Goal: Information Seeking & Learning: Learn about a topic

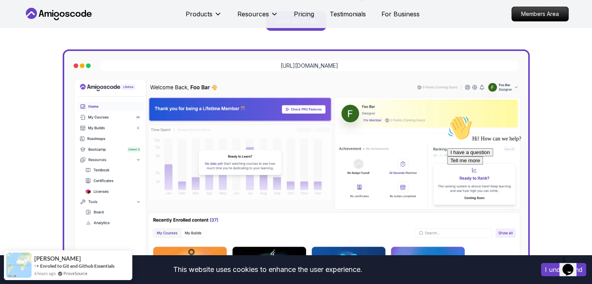
scroll to position [195, 0]
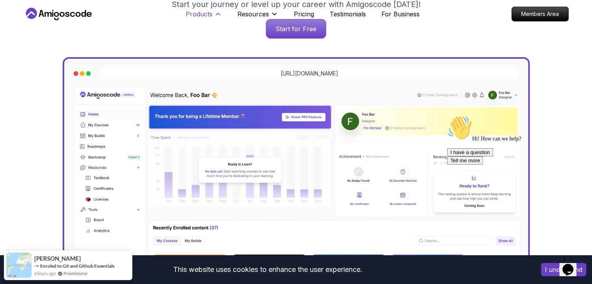
click at [218, 13] on icon at bounding box center [218, 14] width 8 height 8
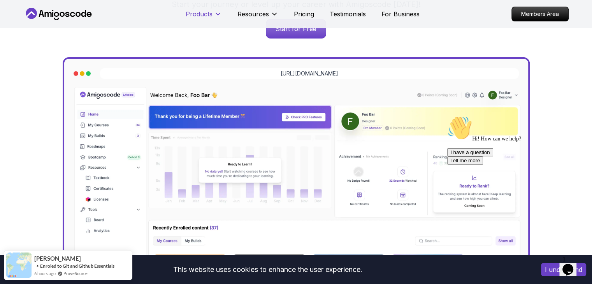
click at [218, 13] on icon at bounding box center [218, 14] width 8 height 8
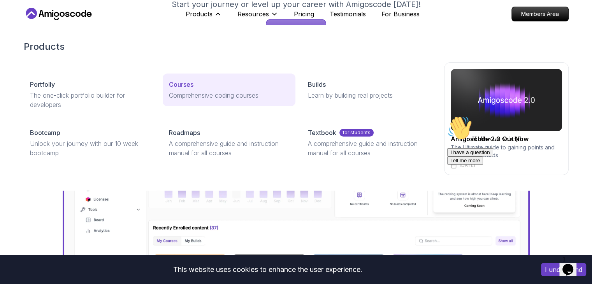
click at [180, 83] on p "Courses" at bounding box center [181, 84] width 25 height 9
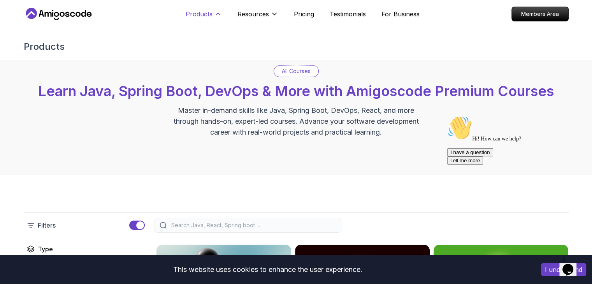
click at [209, 10] on p "Products" at bounding box center [199, 13] width 27 height 9
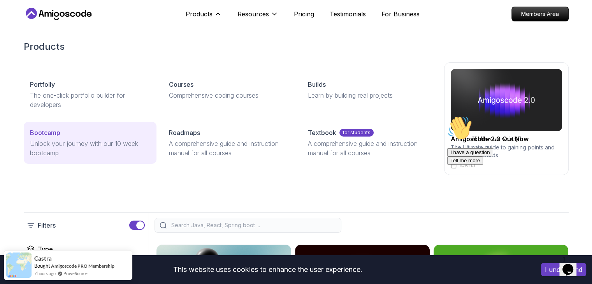
click at [47, 130] on p "Bootcamp" at bounding box center [45, 132] width 30 height 9
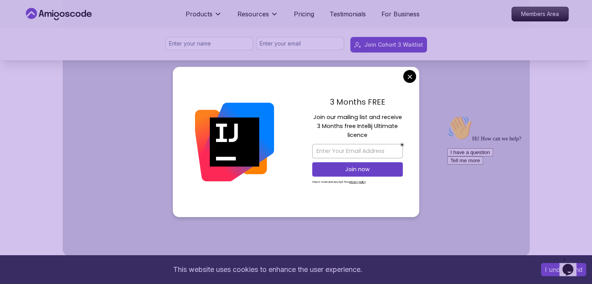
scroll to position [428, 0]
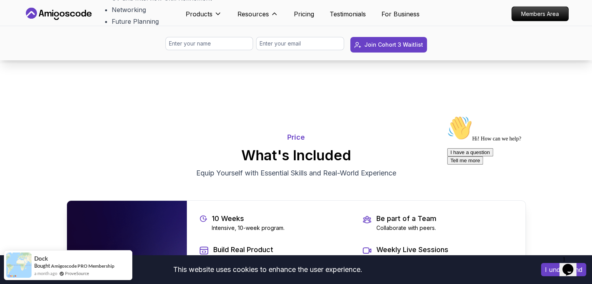
scroll to position [1479, 0]
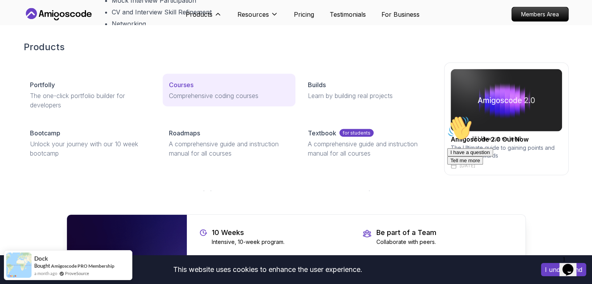
click at [181, 84] on p "Courses" at bounding box center [181, 84] width 25 height 9
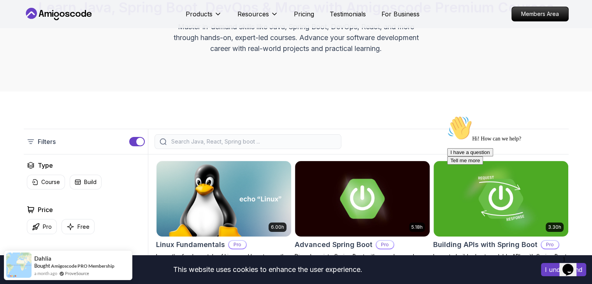
scroll to position [78, 0]
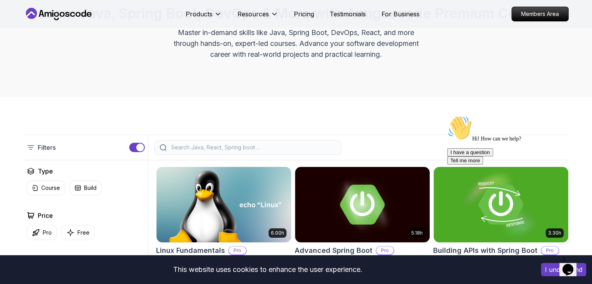
click at [175, 138] on div "Filters" at bounding box center [296, 148] width 545 height 26
click at [178, 144] on input "search" at bounding box center [253, 148] width 167 height 8
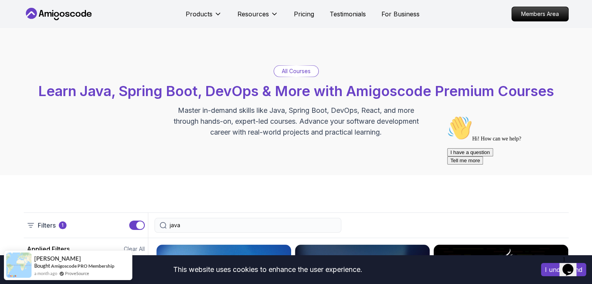
click at [188, 225] on input "java" at bounding box center [253, 225] width 167 height 8
click at [188, 224] on input "java" at bounding box center [253, 225] width 167 height 8
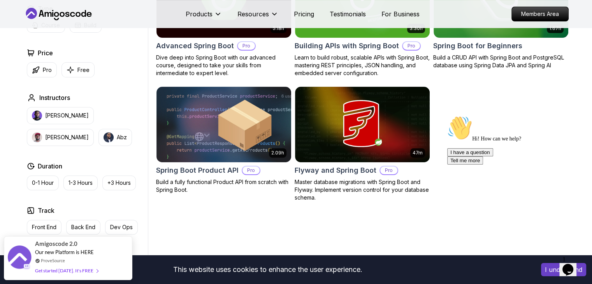
scroll to position [311, 0]
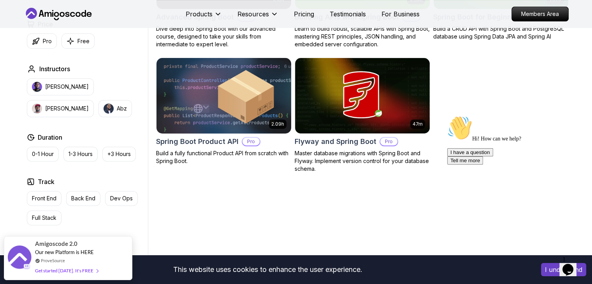
type input "spring boot"
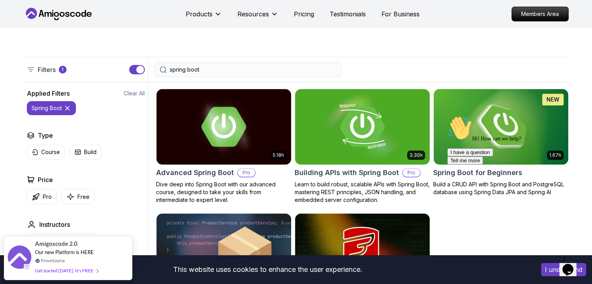
scroll to position [156, 0]
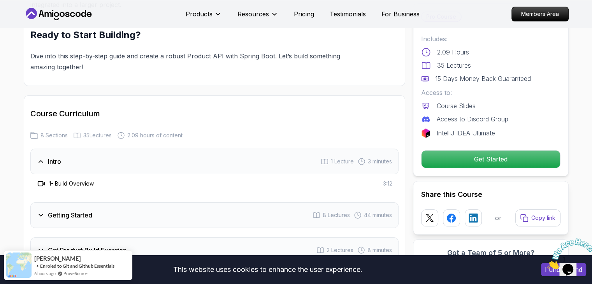
scroll to position [934, 0]
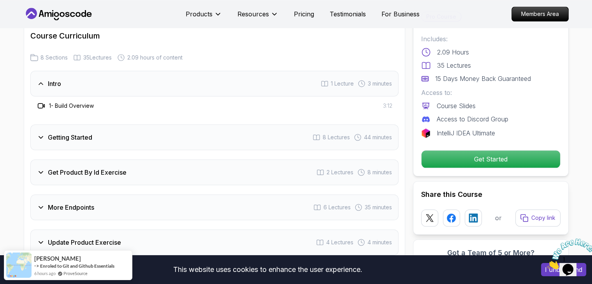
click at [164, 128] on div "Getting Started 8 Lectures 44 minutes" at bounding box center [214, 138] width 368 height 26
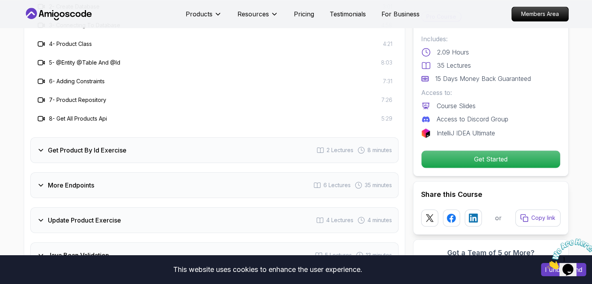
scroll to position [1090, 0]
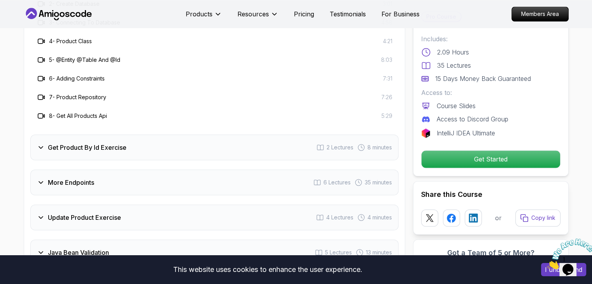
click at [137, 135] on div "Get Product By Id Exercise 2 Lectures 8 minutes" at bounding box center [214, 148] width 368 height 26
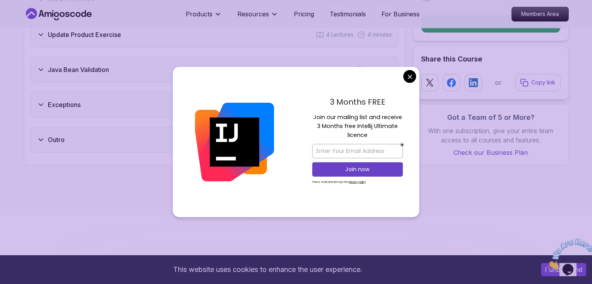
scroll to position [973, 0]
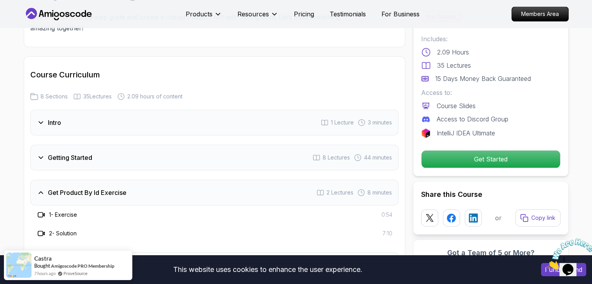
scroll to position [1012, 0]
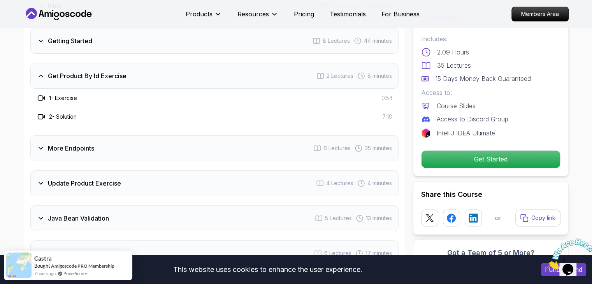
click at [104, 138] on div "More Endpoints 6 Lectures 35 minutes" at bounding box center [214, 148] width 368 height 26
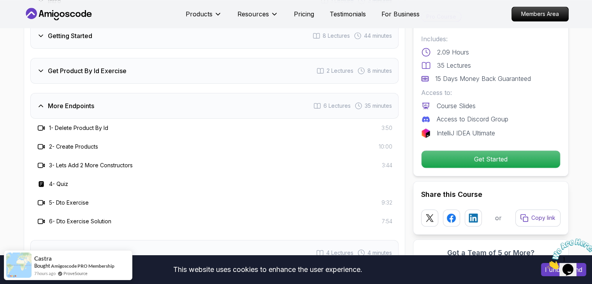
scroll to position [1090, 0]
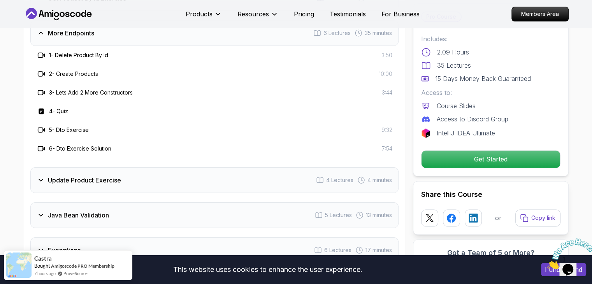
click at [98, 175] on h3 "Update Product Exercise" at bounding box center [84, 179] width 73 height 9
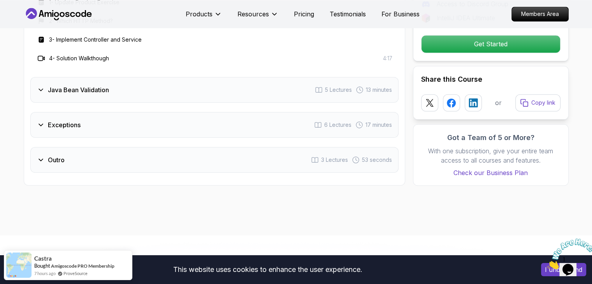
scroll to position [1206, 0]
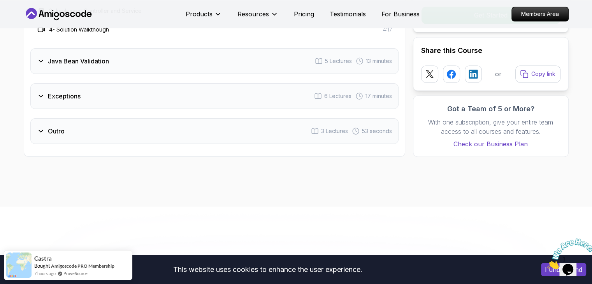
click at [71, 91] on div "Exceptions 6 Lectures 17 minutes" at bounding box center [214, 96] width 368 height 26
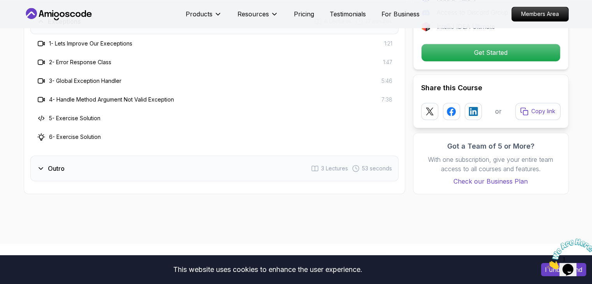
scroll to position [1128, 0]
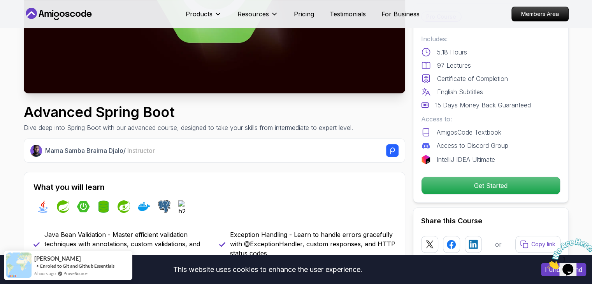
scroll to position [195, 0]
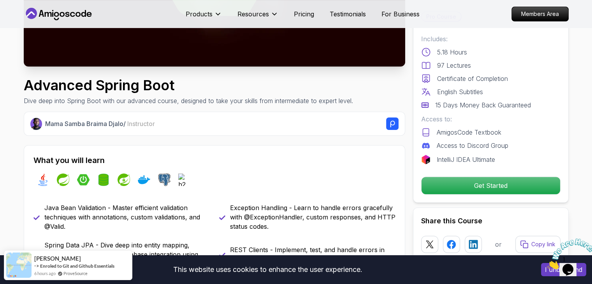
drag, startPoint x: 123, startPoint y: 83, endPoint x: 131, endPoint y: 83, distance: 7.8
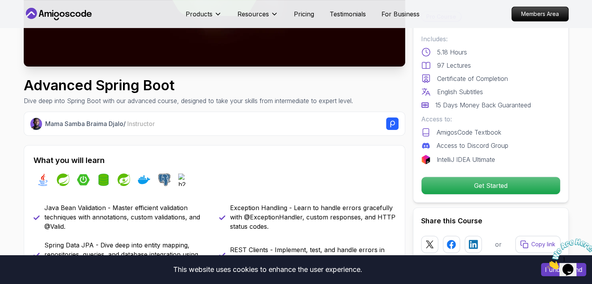
drag, startPoint x: 131, startPoint y: 83, endPoint x: 148, endPoint y: 82, distance: 17.6
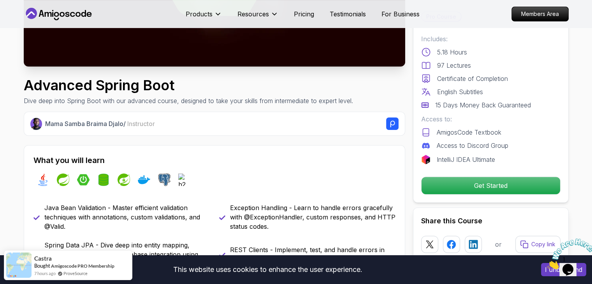
drag, startPoint x: 148, startPoint y: 82, endPoint x: 364, endPoint y: 144, distance: 224.9
click at [364, 144] on div "Mama Samba Braima Djalo / Instructor What you will learn java spring spring-boo…" at bounding box center [214, 256] width 381 height 288
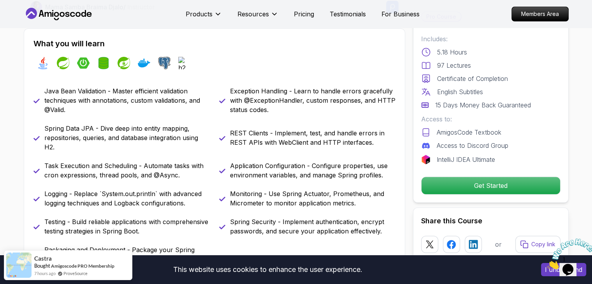
scroll to position [389, 0]
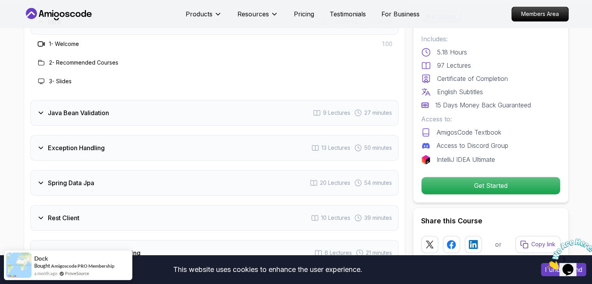
scroll to position [1128, 0]
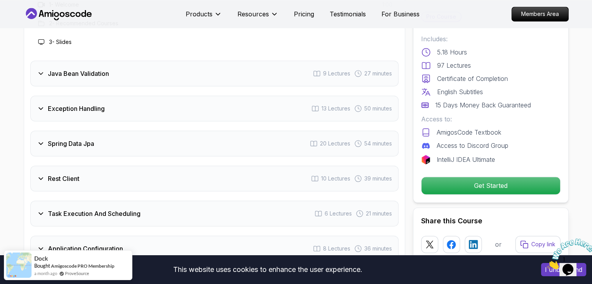
click at [66, 69] on h3 "Java Bean Validation" at bounding box center [78, 73] width 61 height 9
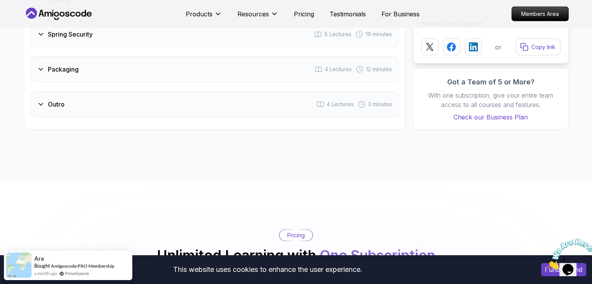
scroll to position [1595, 0]
